Goal: Navigation & Orientation: Understand site structure

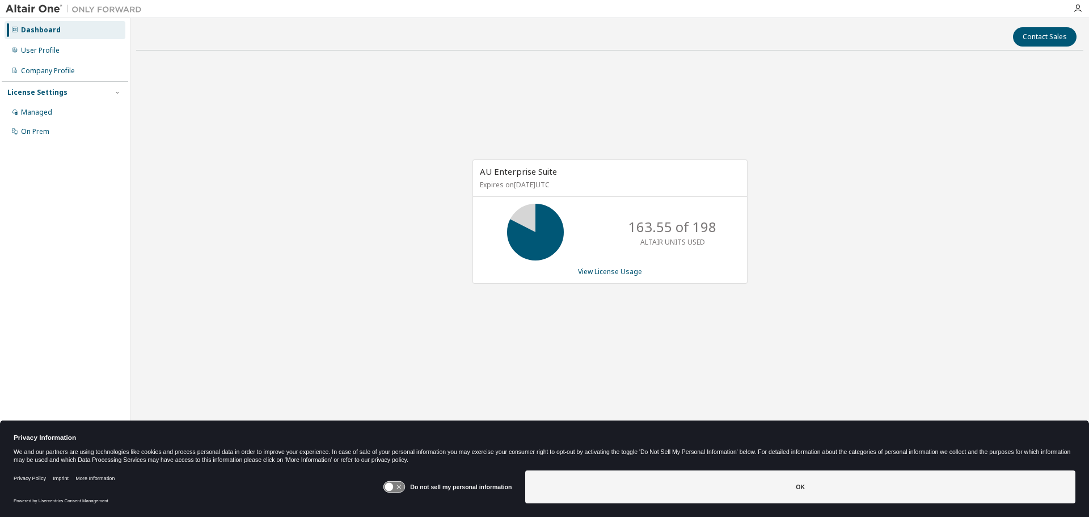
click at [398, 488] on icon at bounding box center [394, 487] width 21 height 11
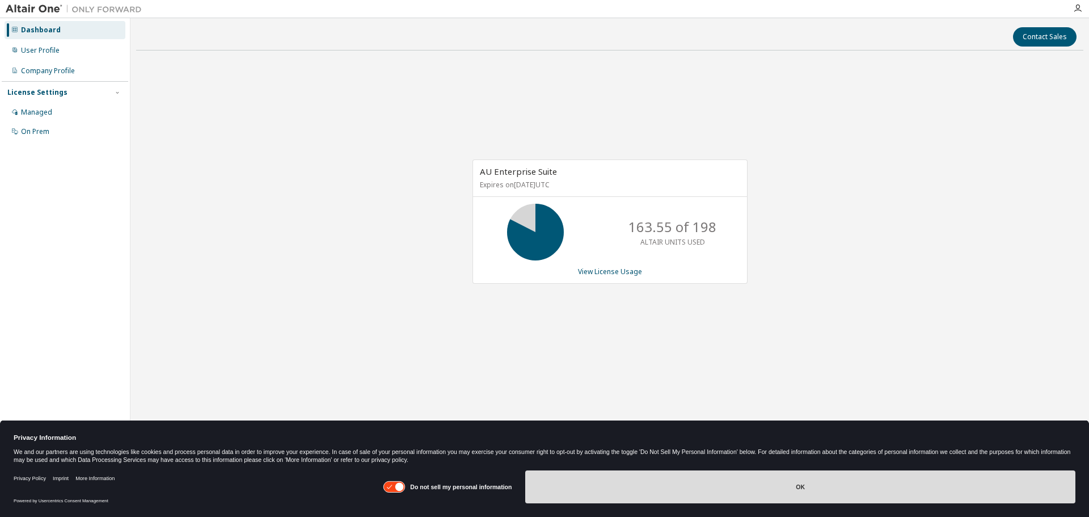
click at [606, 485] on button "OK" at bounding box center [800, 486] width 550 height 33
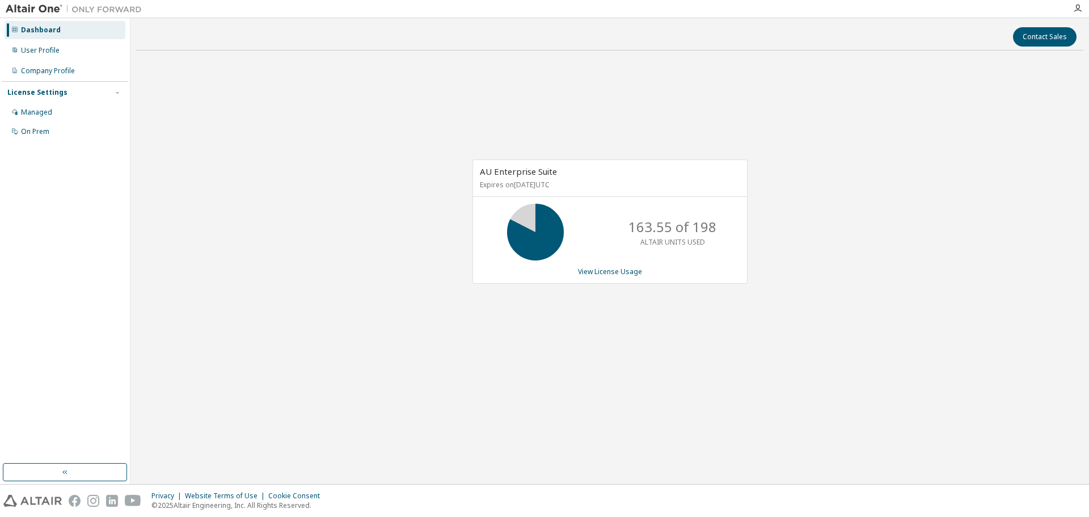
click at [343, 195] on div "AU Enterprise Suite Expires on [DATE] UTC 163.55 of 198 ALTAIR UNITS USED View …" at bounding box center [609, 228] width 947 height 336
click at [903, 367] on div "AU Enterprise Suite Expires on [DATE] UTC 163.55 of 198 ALTAIR UNITS USED View …" at bounding box center [609, 228] width 947 height 336
click at [901, 195] on div "AU Enterprise Suite Expires on [DATE] UTC 163.55 of 198 ALTAIR UNITS USED View …" at bounding box center [609, 228] width 947 height 336
